Goal: Task Accomplishment & Management: Manage account settings

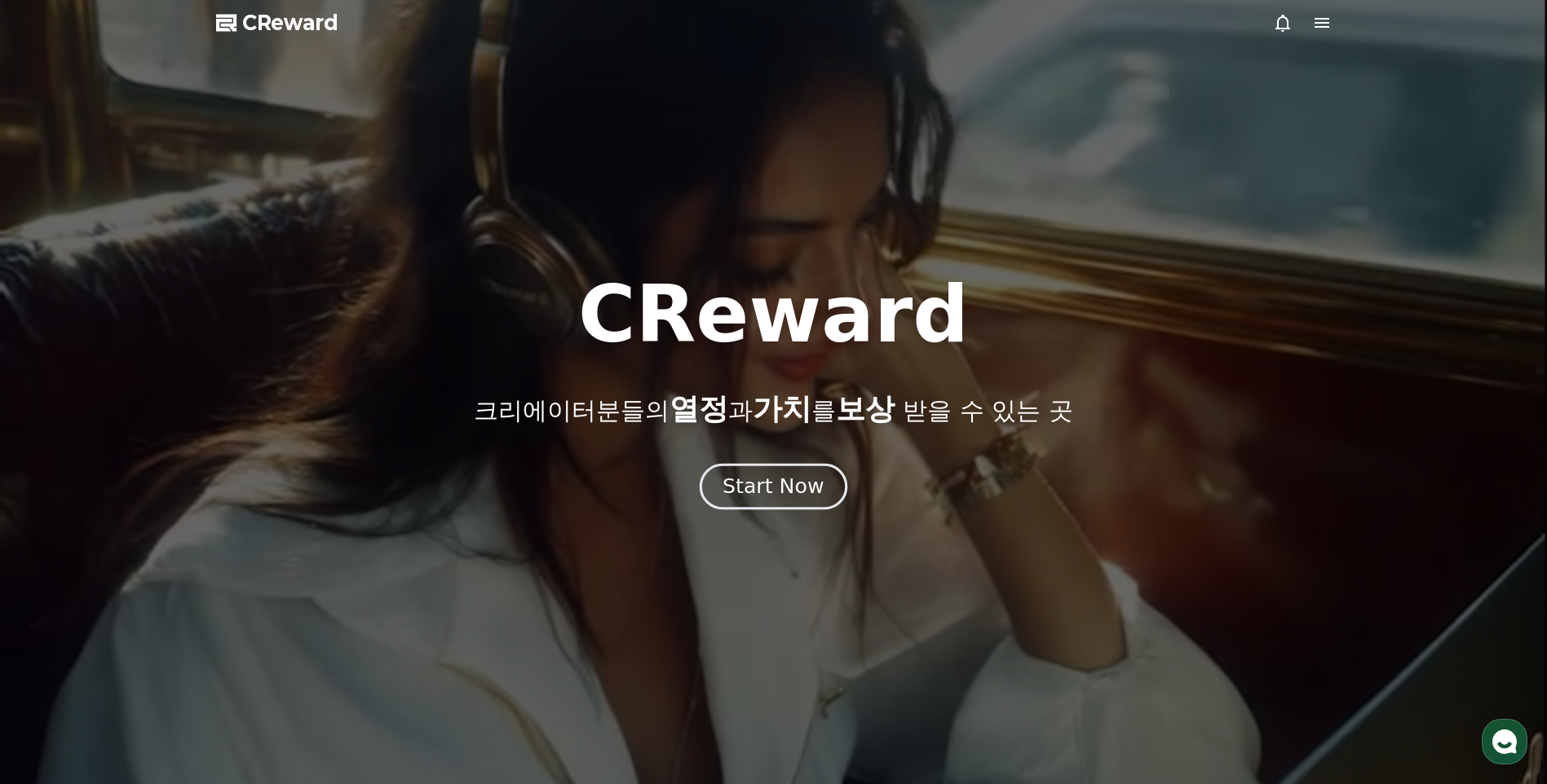
click at [758, 488] on div "Start Now" at bounding box center [772, 487] width 101 height 28
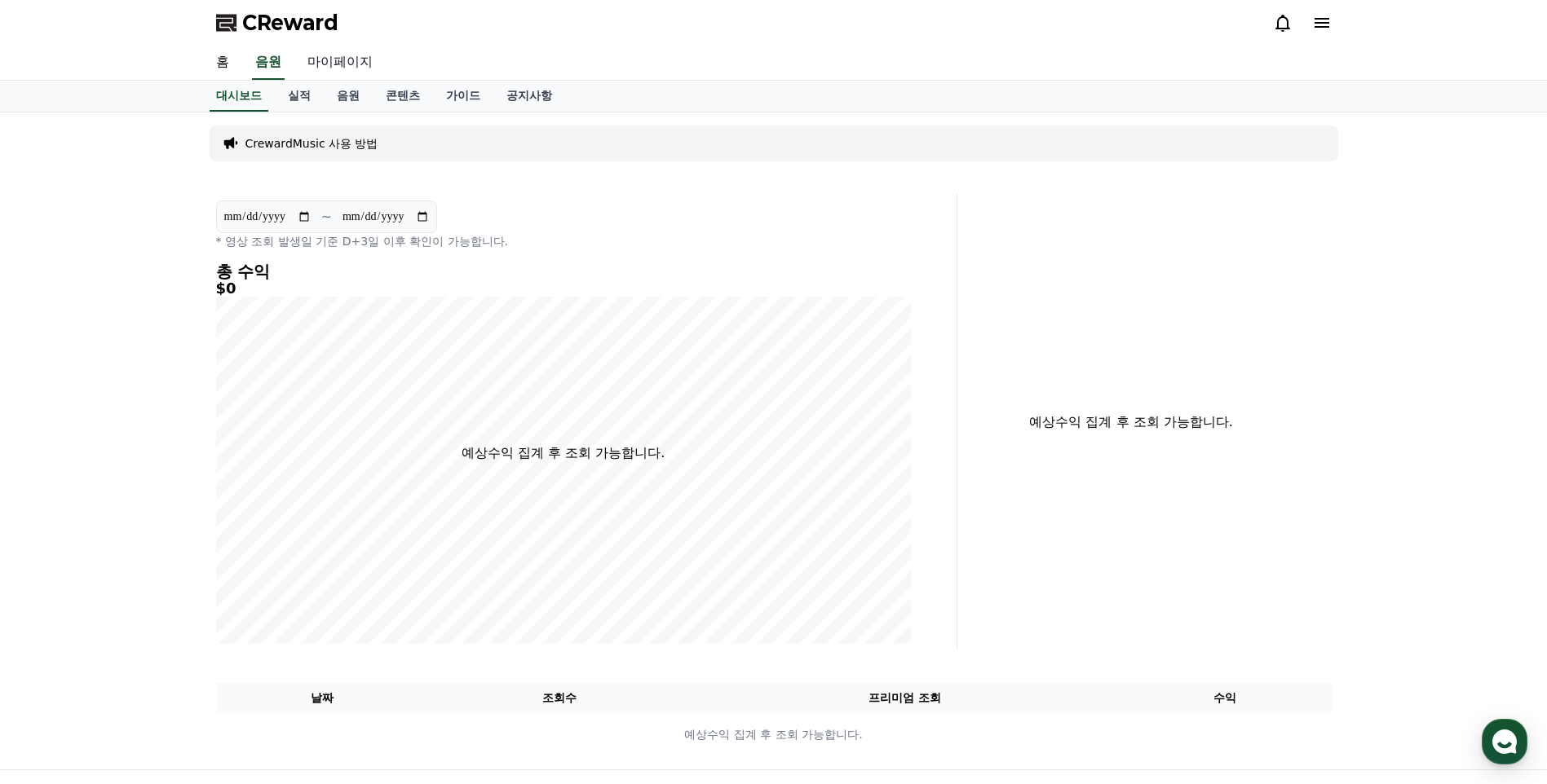
click at [336, 65] on link "마이페이지" at bounding box center [340, 63] width 92 height 35
select select "**********"
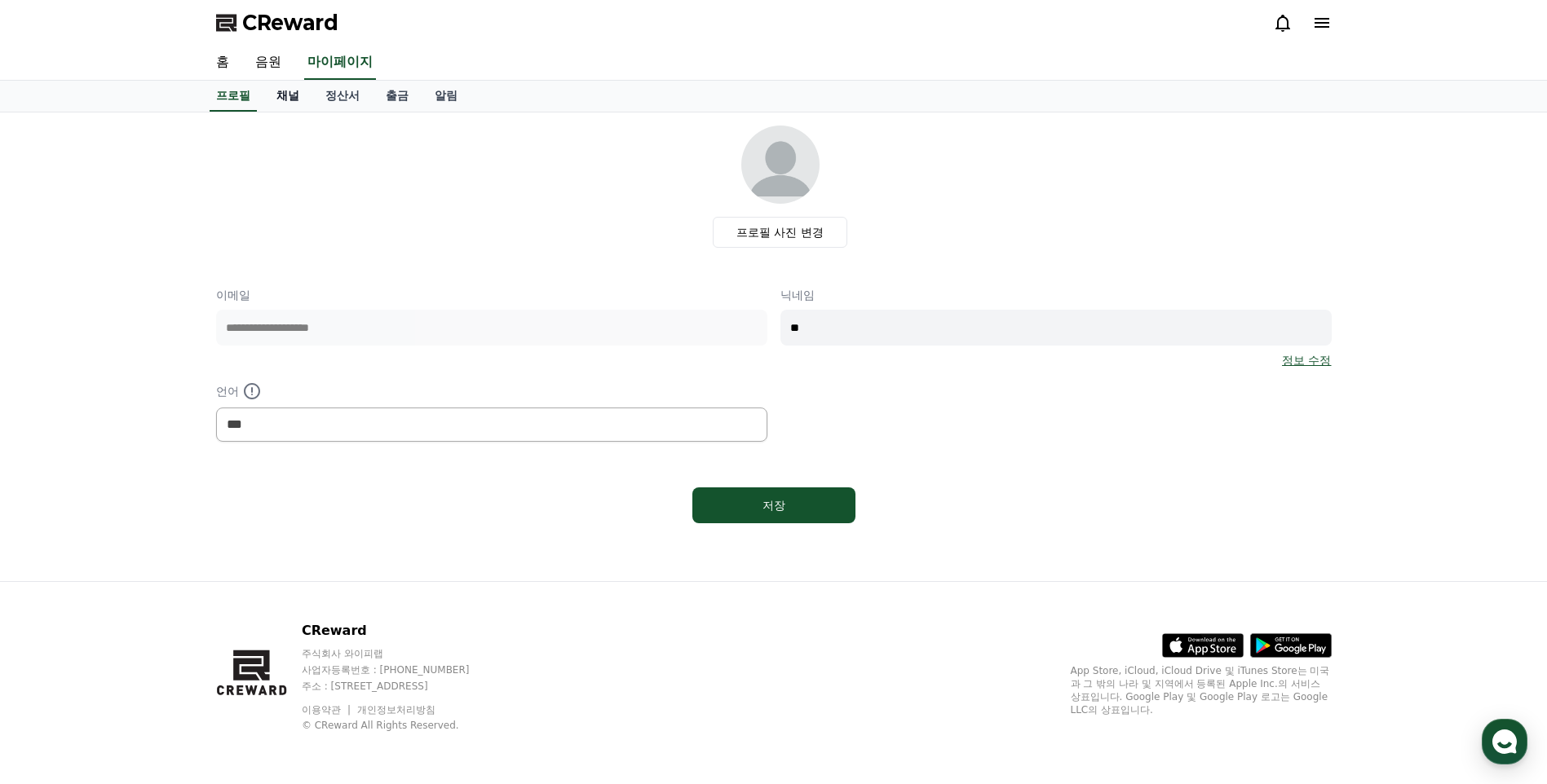
click at [293, 95] on link "채널" at bounding box center [288, 96] width 49 height 31
